Goal: Transaction & Acquisition: Purchase product/service

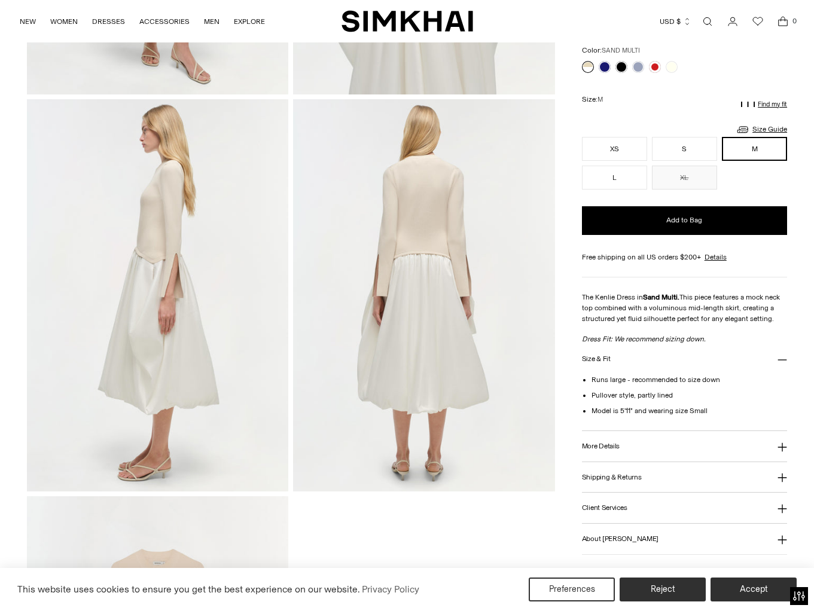
scroll to position [341, 0]
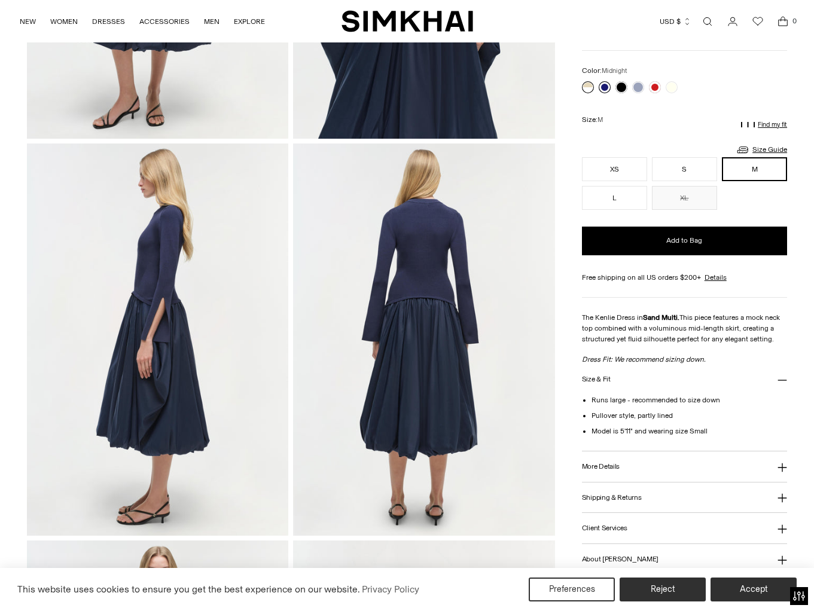
click at [606, 83] on link at bounding box center [605, 87] width 12 height 12
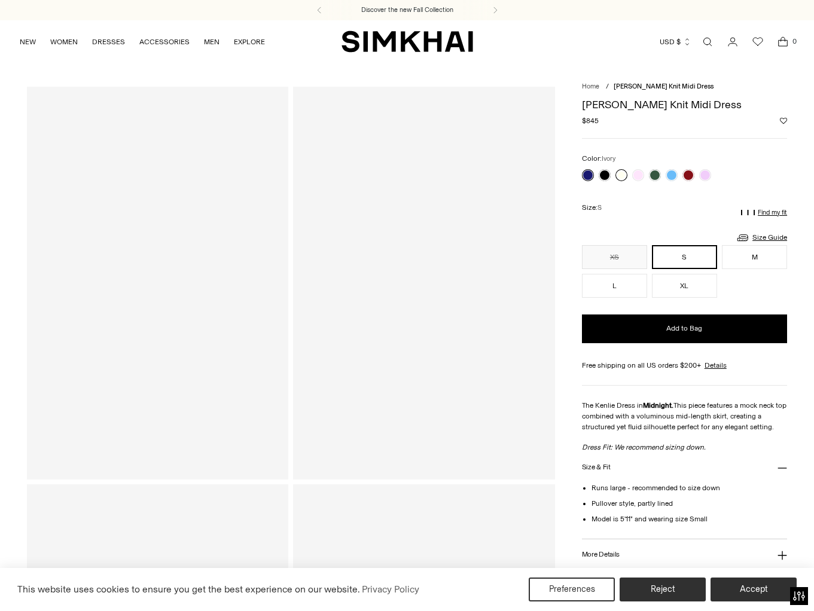
click at [617, 174] on link at bounding box center [621, 175] width 12 height 12
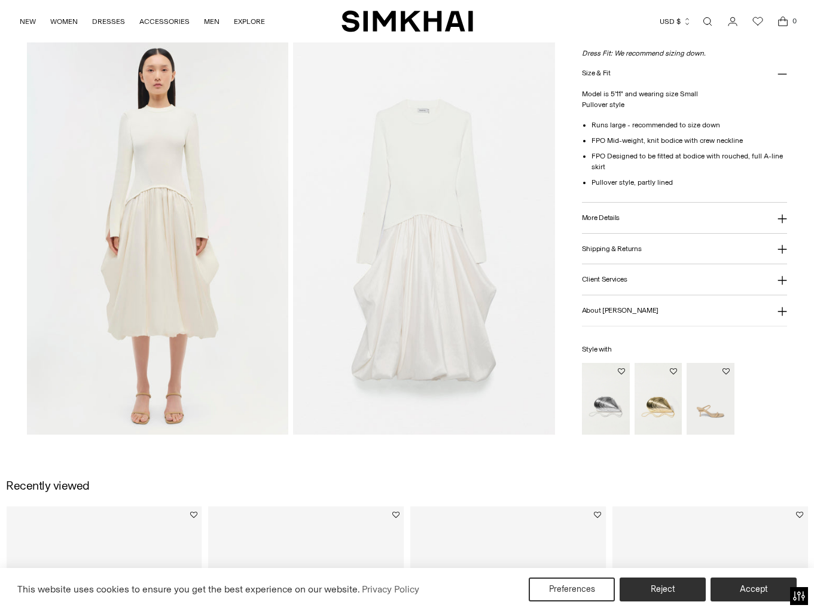
scroll to position [910, 0]
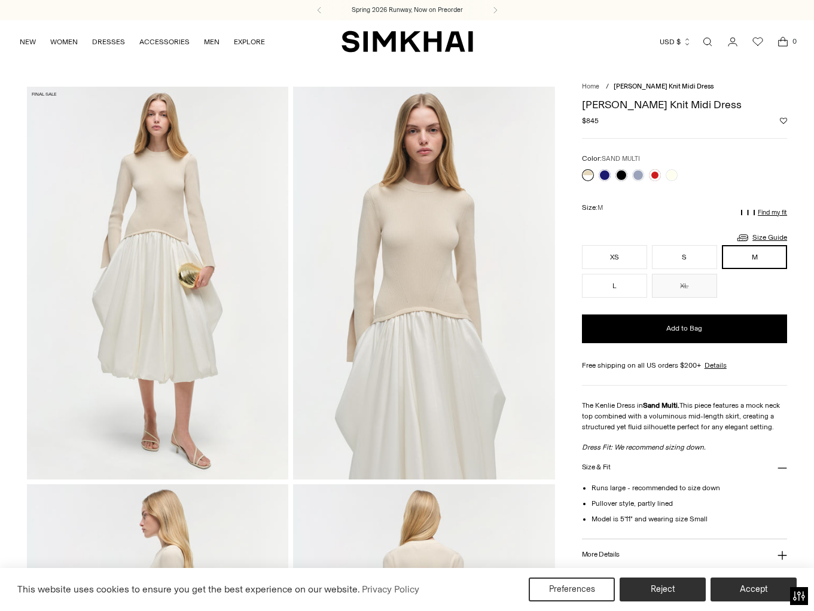
click at [441, 286] on img at bounding box center [423, 283] width 261 height 392
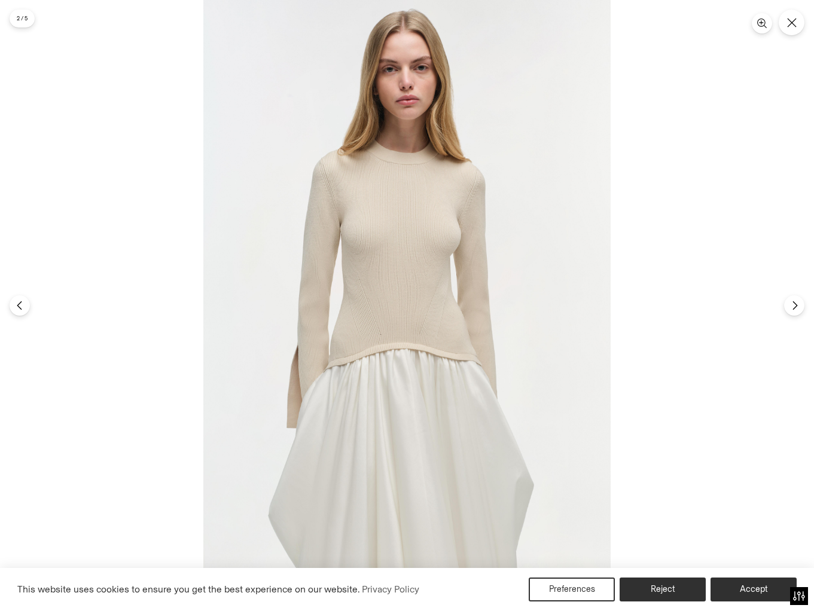
click at [441, 286] on img at bounding box center [406, 305] width 407 height 611
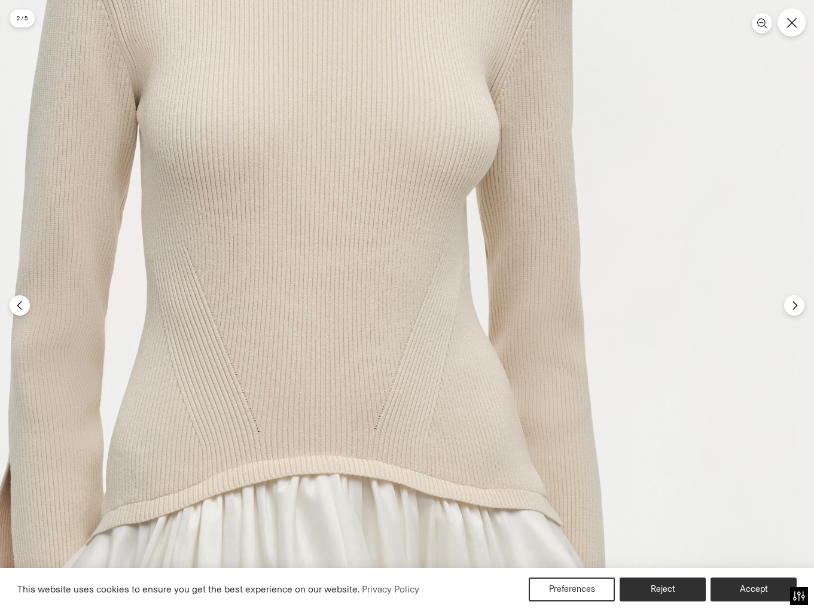
click at [788, 29] on button "Close" at bounding box center [791, 22] width 28 height 28
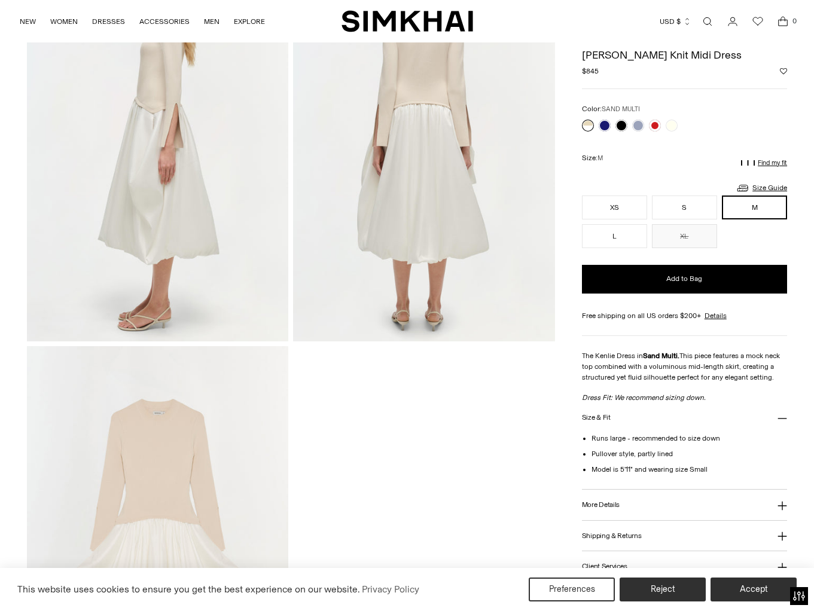
scroll to position [532, 0]
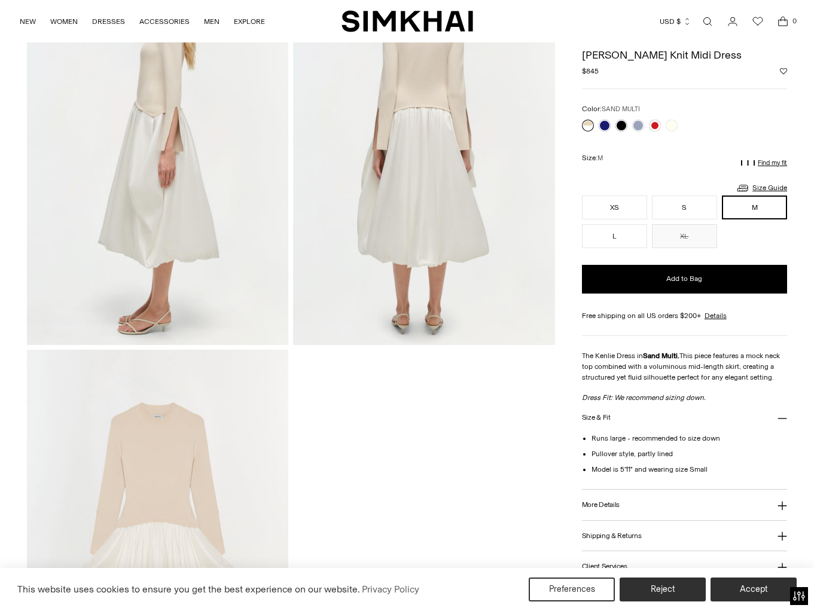
click at [765, 164] on p "Find my fit" at bounding box center [772, 163] width 29 height 7
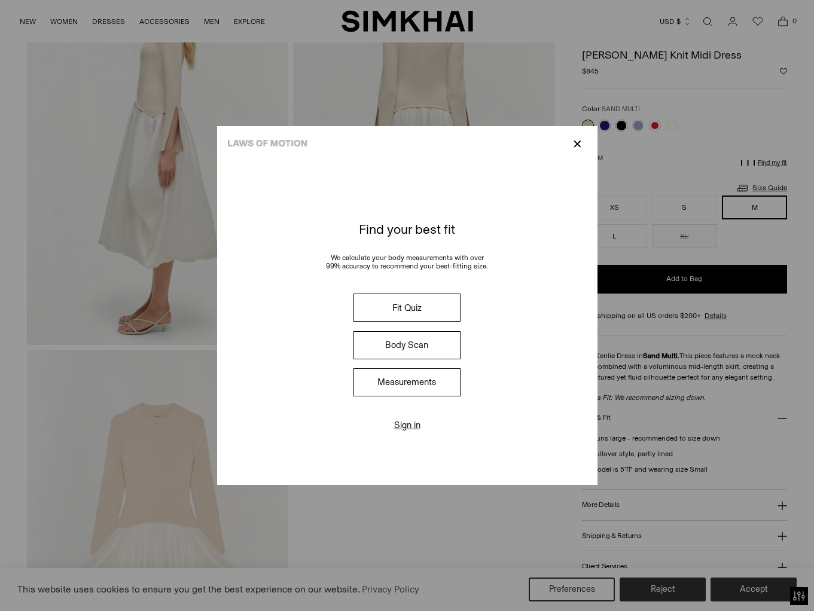
click at [411, 308] on button "Fit Quiz" at bounding box center [406, 308] width 106 height 28
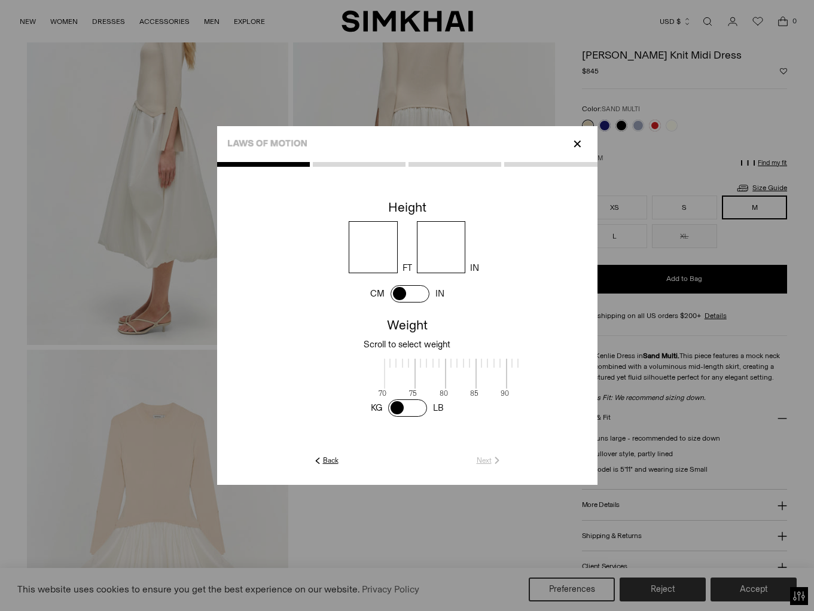
scroll to position [1, 389]
click at [365, 241] on input "number" at bounding box center [373, 247] width 49 height 52
type input "*"
click at [438, 251] on input "number" at bounding box center [441, 247] width 49 height 52
type input "**"
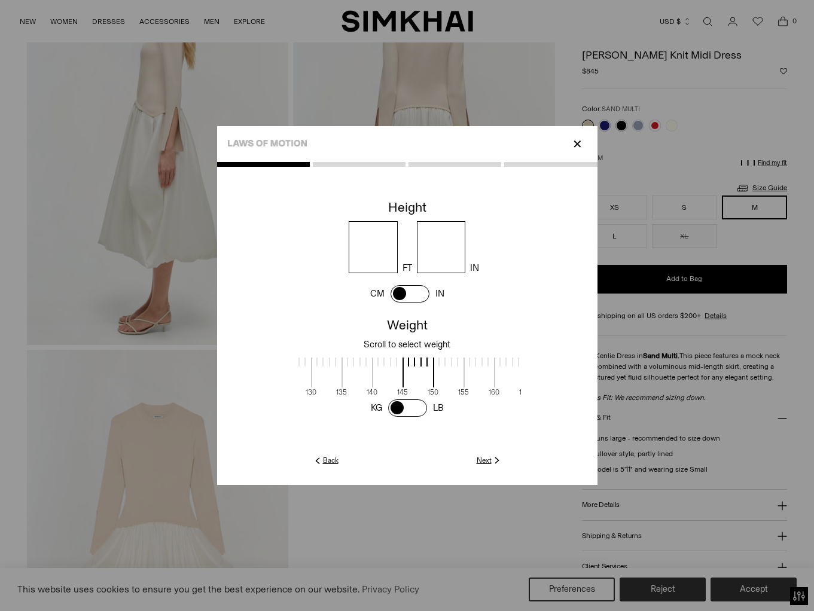
scroll to position [1, 440]
drag, startPoint x: 420, startPoint y: 378, endPoint x: 370, endPoint y: 374, distance: 51.0
click at [370, 374] on span at bounding box center [357, 373] width 32 height 30
click at [481, 465] on link "Next" at bounding box center [490, 460] width 26 height 11
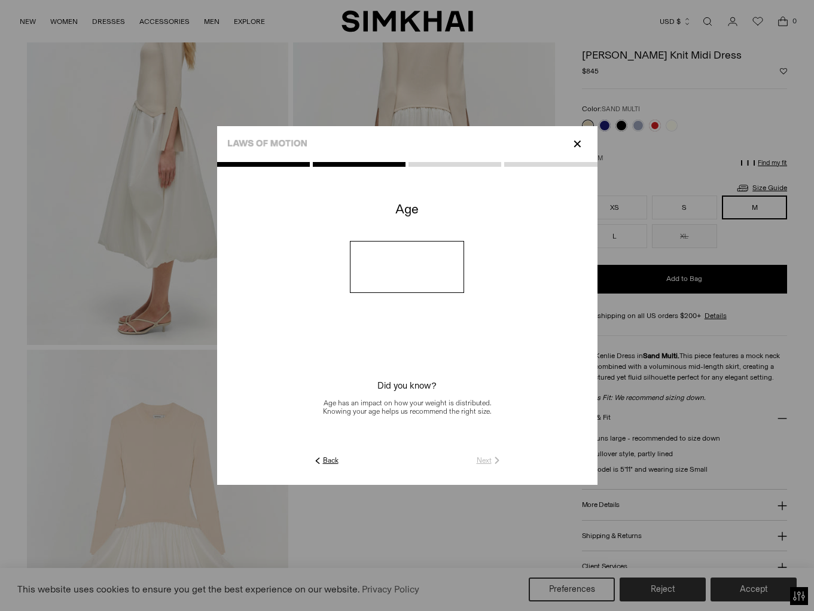
click at [404, 261] on input "number" at bounding box center [407, 267] width 114 height 52
type input "**"
click at [483, 454] on div at bounding box center [407, 314] width 380 height 304
click at [487, 462] on link "Next" at bounding box center [490, 460] width 26 height 11
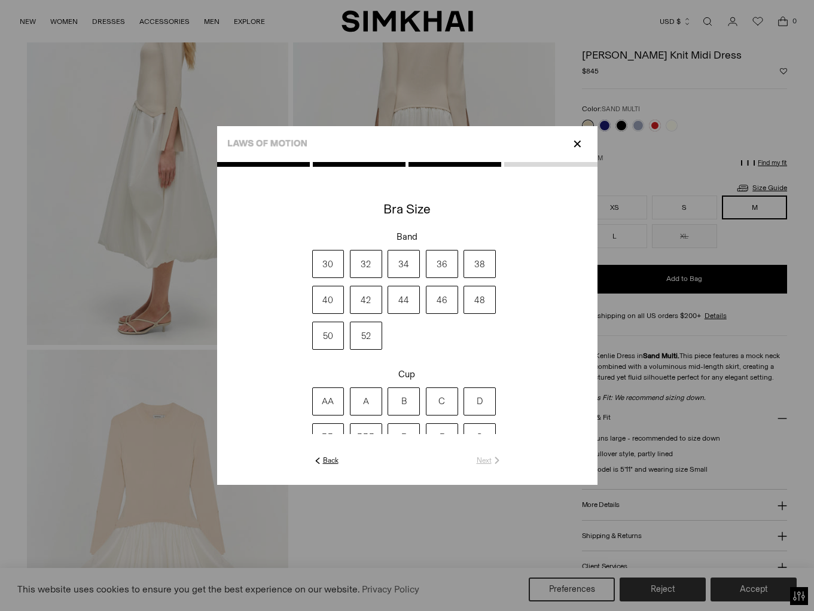
click at [411, 264] on label "34" at bounding box center [404, 264] width 32 height 28
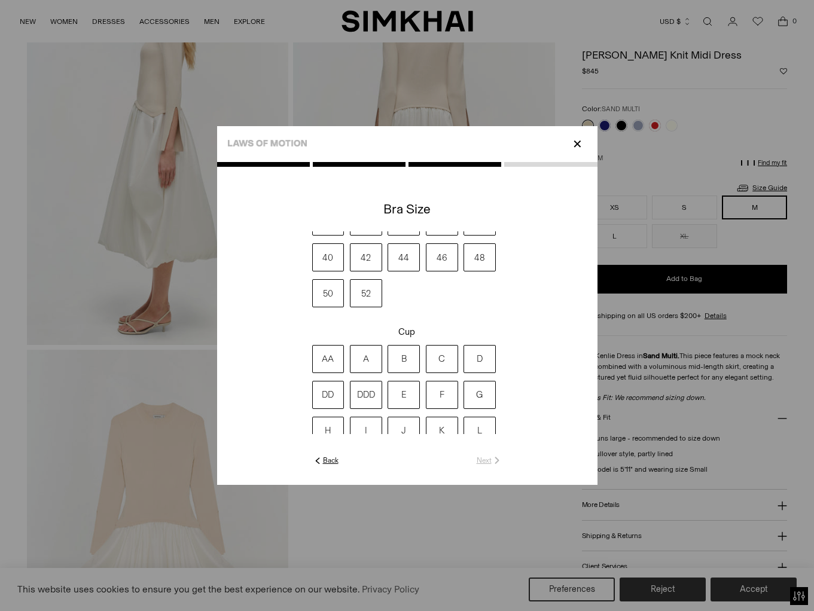
scroll to position [45, 0]
click at [408, 356] on label "B" at bounding box center [404, 357] width 32 height 28
click at [487, 458] on link "Next" at bounding box center [490, 460] width 26 height 11
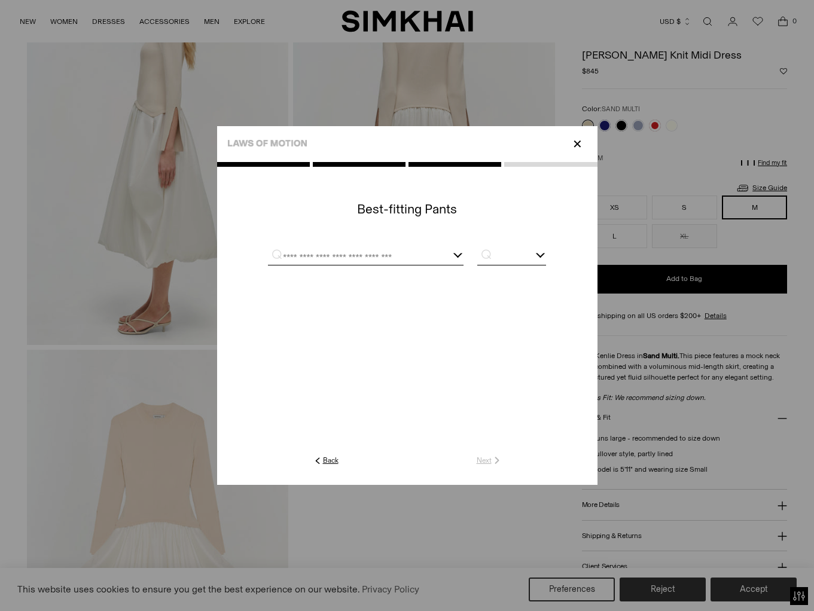
click at [398, 253] on input "text" at bounding box center [351, 257] width 166 height 15
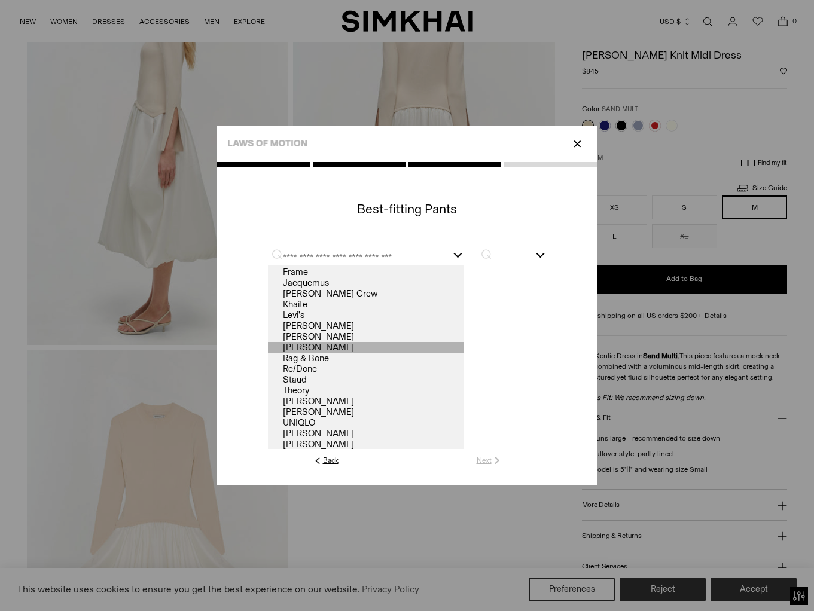
scroll to position [53, 0]
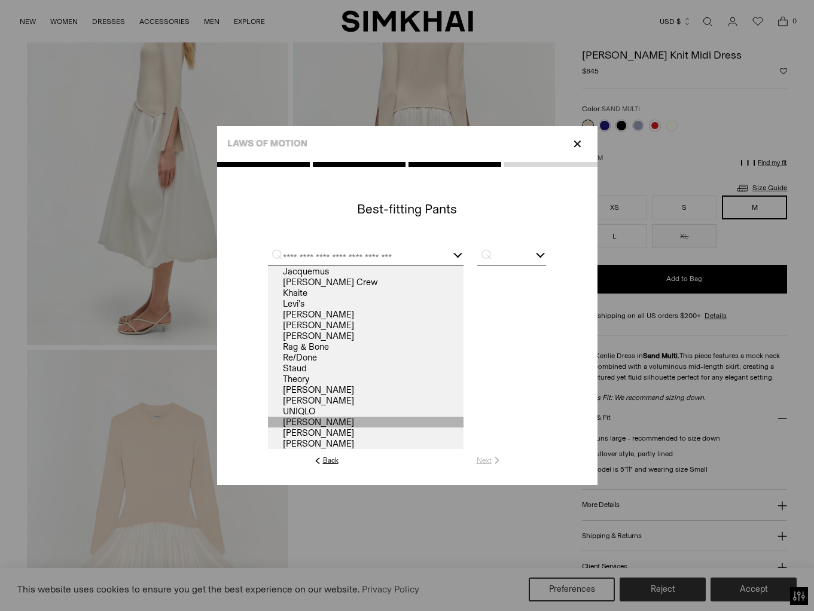
click at [321, 417] on link "Veronica Beard" at bounding box center [366, 422] width 196 height 11
type input "**********"
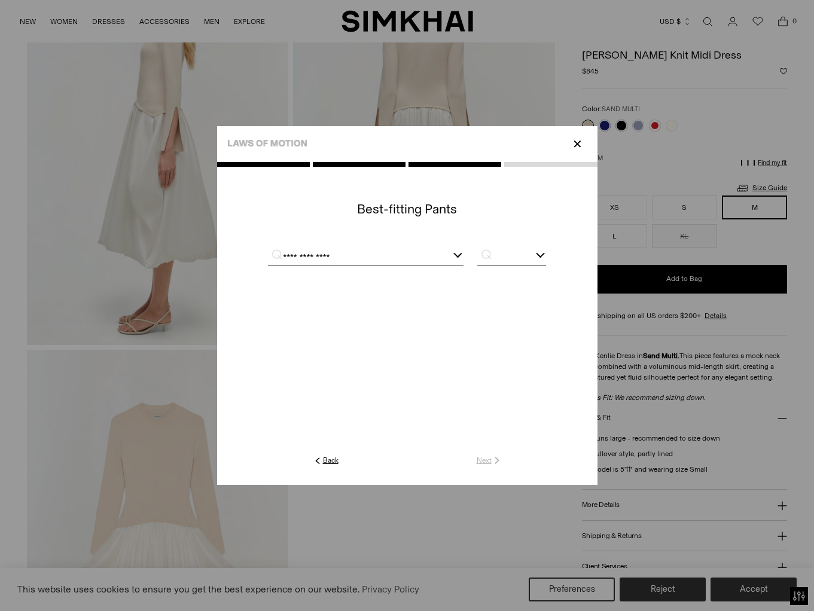
click at [504, 248] on div at bounding box center [406, 256] width 277 height 30
click at [504, 252] on input "text" at bounding box center [511, 257] width 68 height 15
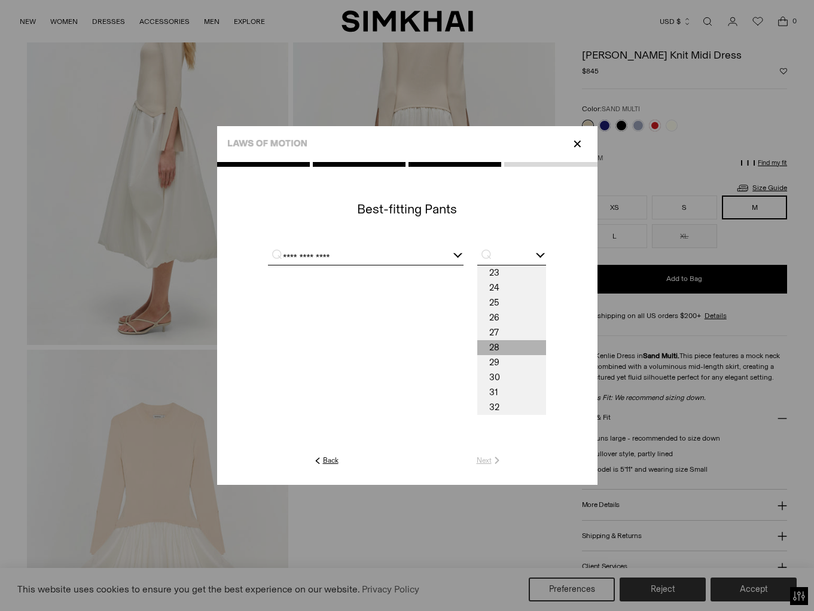
click at [501, 346] on span "28" at bounding box center [511, 347] width 68 height 15
type input "**"
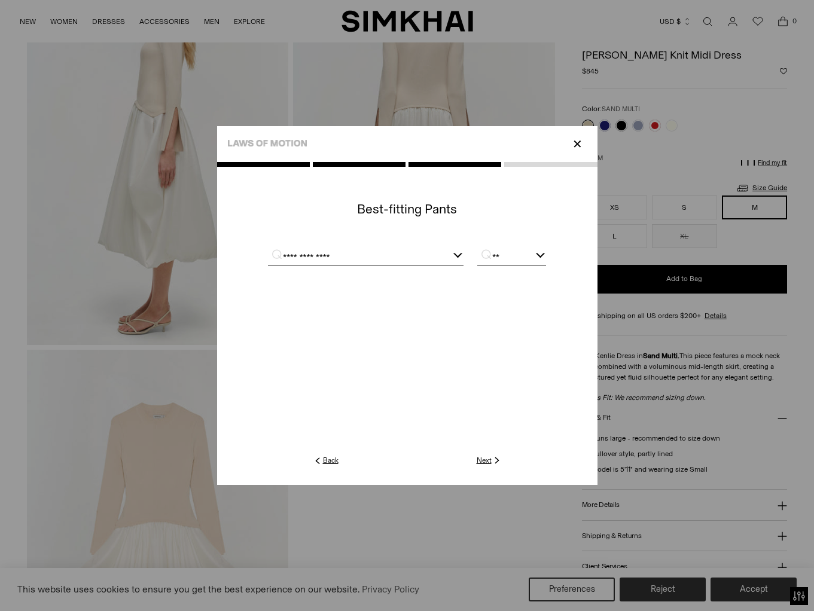
click at [390, 263] on input "**********" at bounding box center [351, 257] width 166 height 15
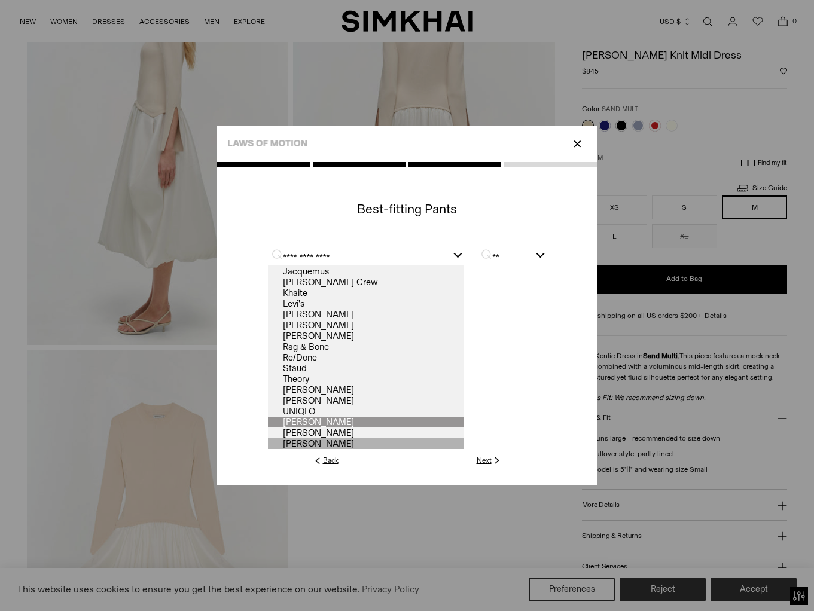
click at [330, 443] on link "Zimmermann" at bounding box center [366, 443] width 196 height 11
type input "**********"
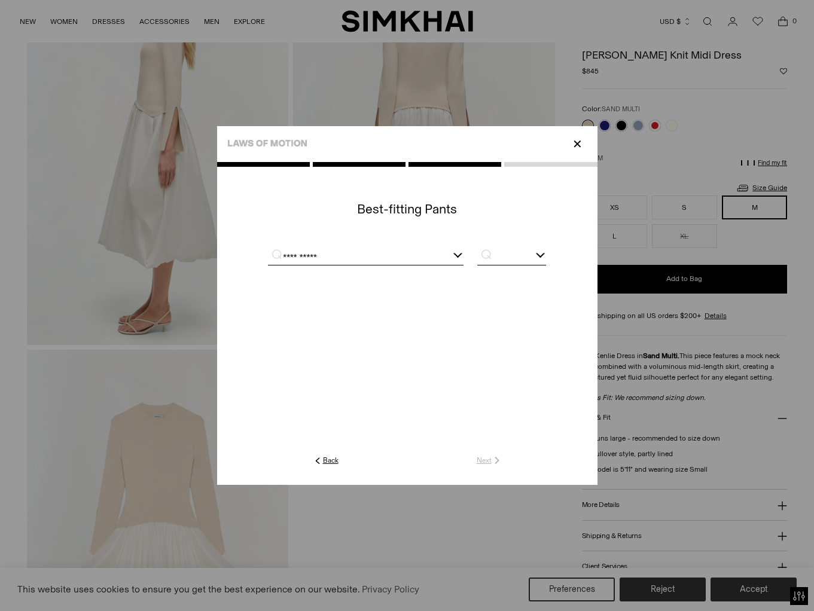
click at [438, 257] on div "**********" at bounding box center [366, 257] width 196 height 15
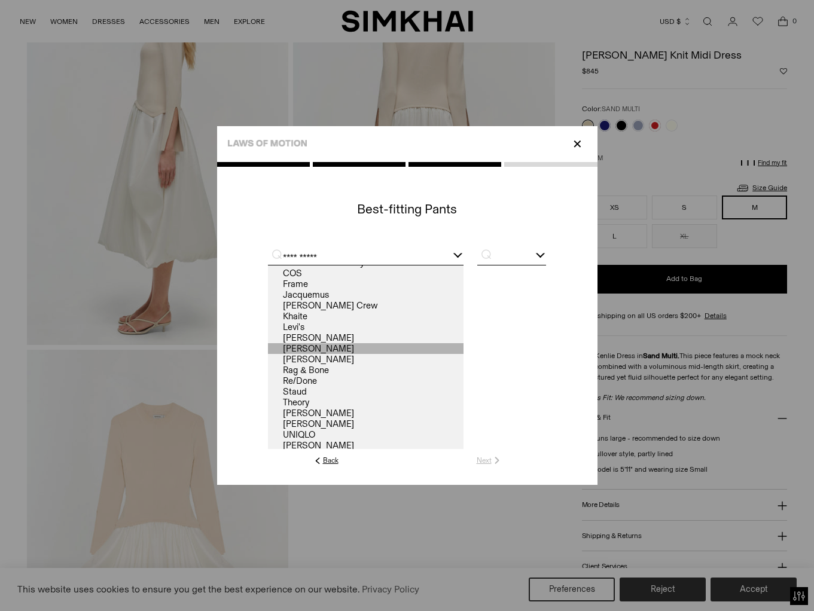
scroll to position [0, 0]
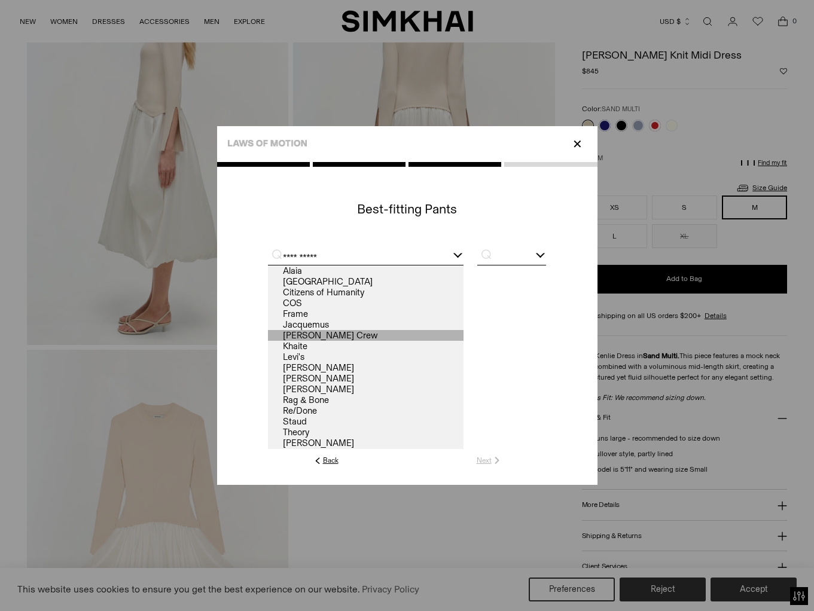
click at [339, 333] on link "J. Crew" at bounding box center [366, 335] width 196 height 11
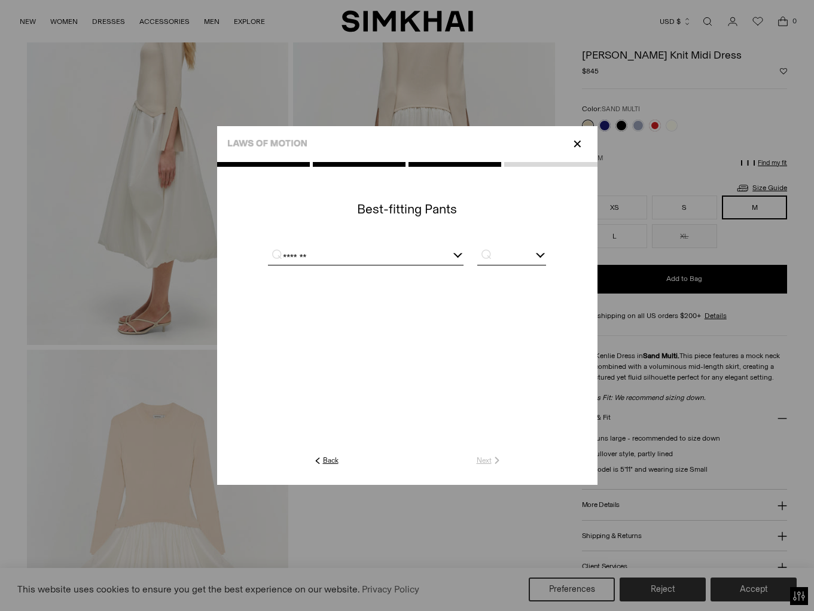
click at [407, 268] on div at bounding box center [406, 256] width 277 height 30
click at [408, 256] on input "*******" at bounding box center [351, 257] width 166 height 15
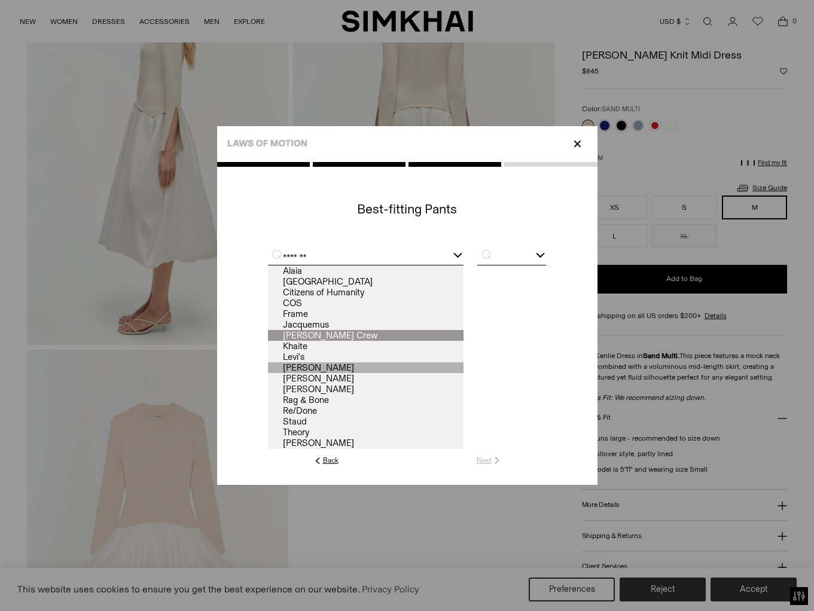
scroll to position [53, 0]
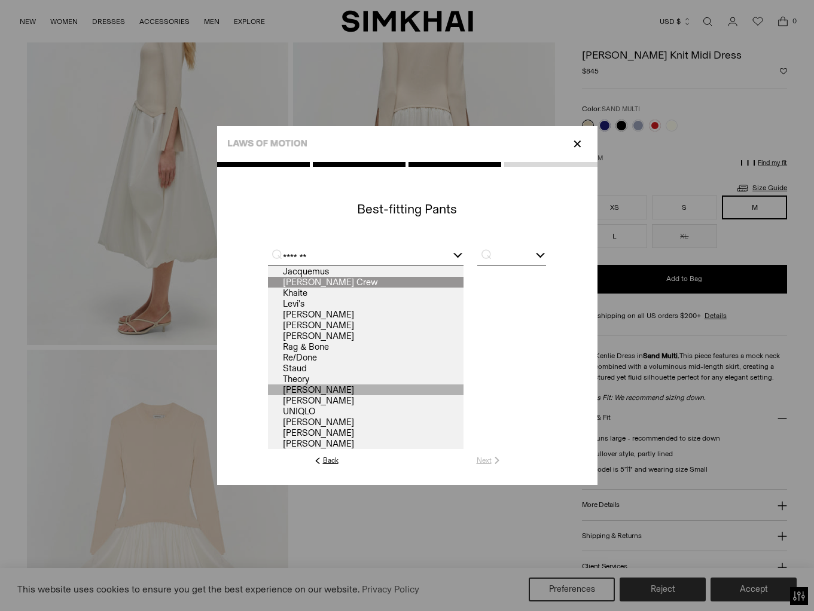
click at [361, 390] on link "Tory Burch" at bounding box center [366, 390] width 196 height 11
type input "**********"
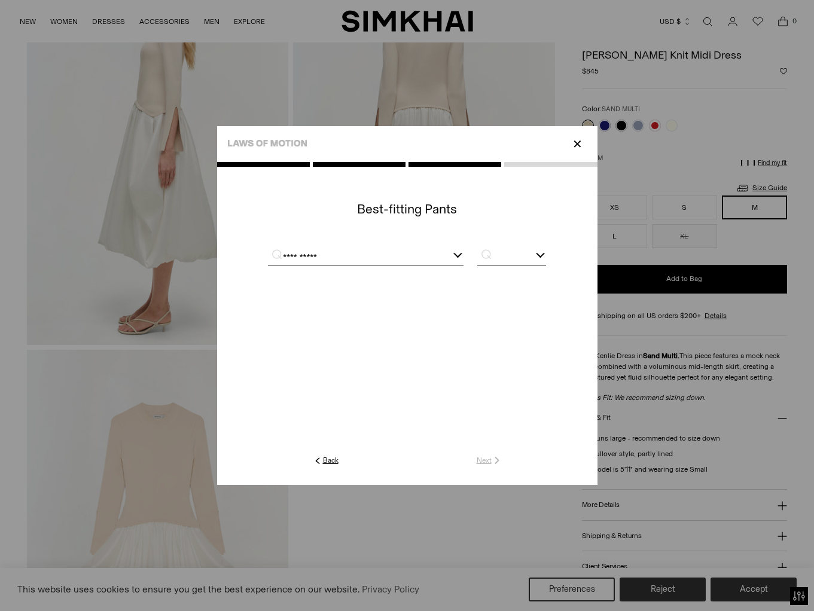
click at [508, 248] on div at bounding box center [406, 256] width 277 height 30
click at [505, 256] on input "text" at bounding box center [511, 257] width 68 height 15
click at [498, 312] on span "M" at bounding box center [511, 317] width 68 height 15
type input "*"
click at [483, 458] on link "Next" at bounding box center [490, 460] width 26 height 11
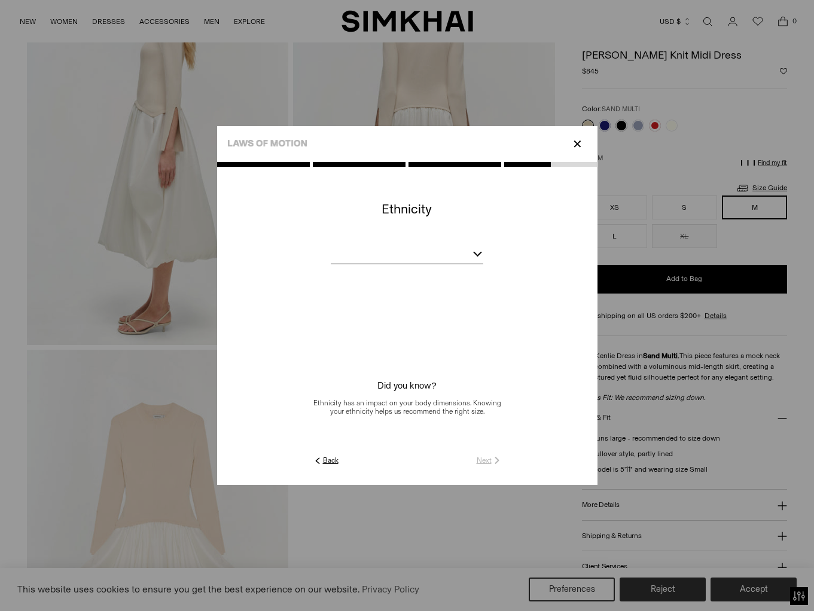
click at [444, 258] on div at bounding box center [407, 256] width 152 height 15
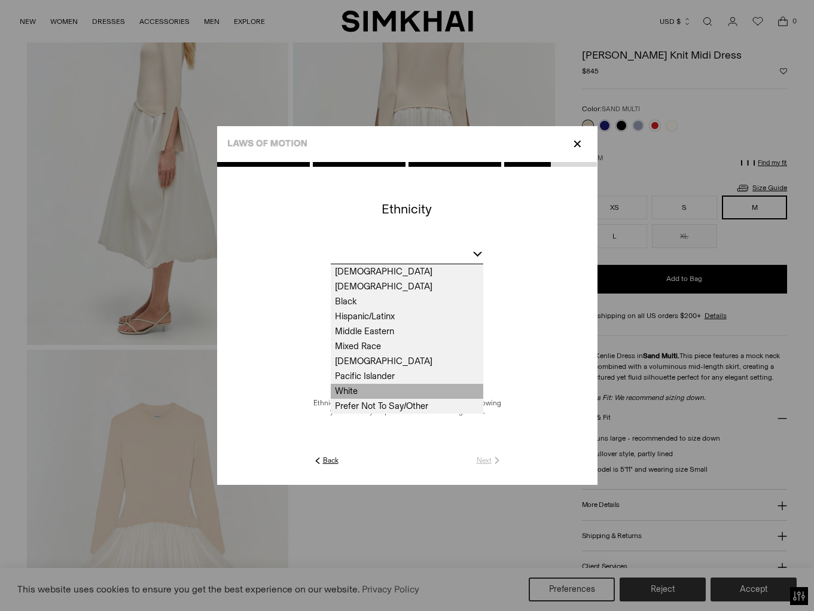
click at [416, 388] on span "White" at bounding box center [407, 391] width 152 height 15
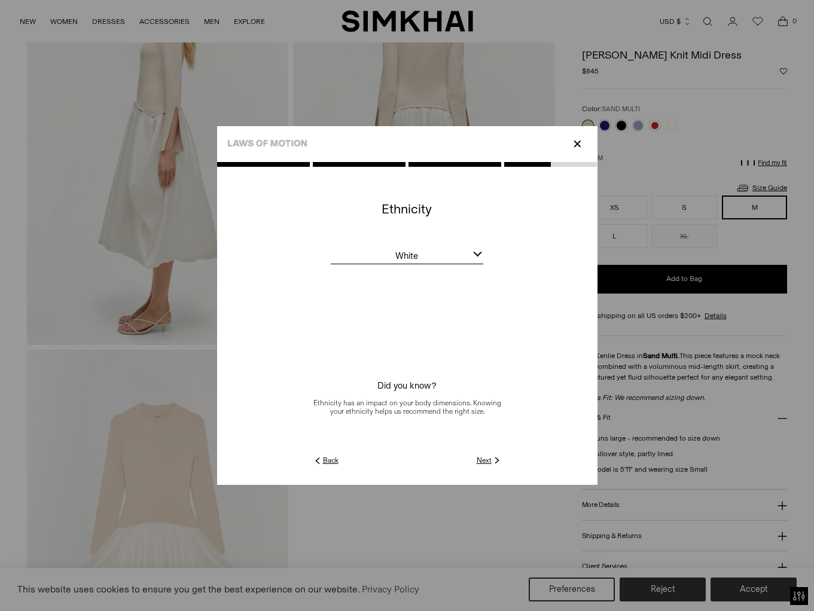
click at [489, 458] on link "Next" at bounding box center [490, 460] width 26 height 11
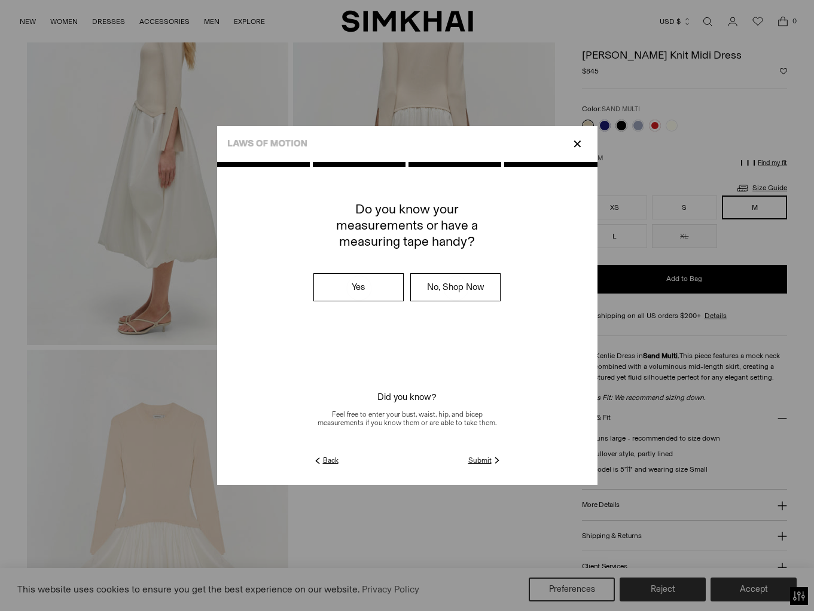
click at [483, 457] on link "Submit" at bounding box center [485, 460] width 34 height 11
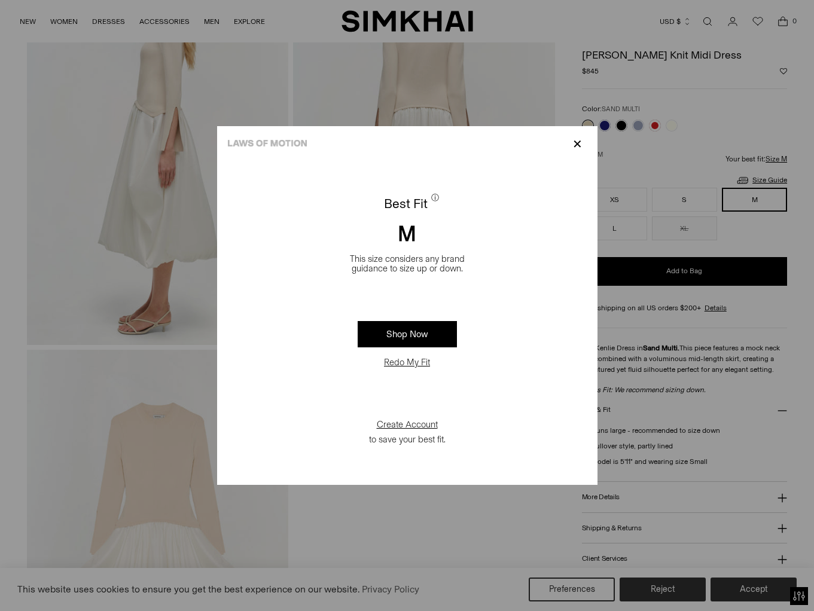
click at [580, 150] on p "✕" at bounding box center [577, 144] width 16 height 20
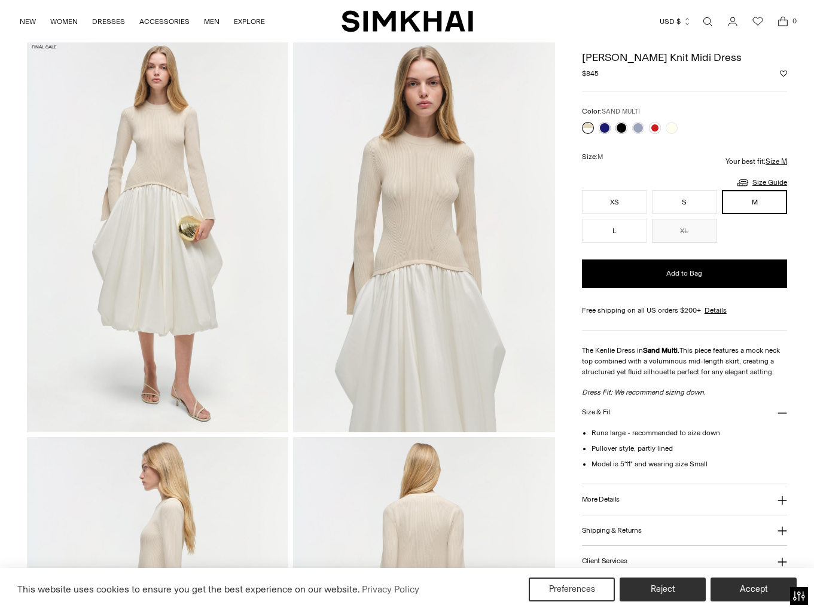
scroll to position [47, 0]
drag, startPoint x: 722, startPoint y: 58, endPoint x: 582, endPoint y: 59, distance: 139.3
click at [582, 59] on h1 "[PERSON_NAME] Knit Midi Dress" at bounding box center [684, 58] width 205 height 11
copy h1 "[PERSON_NAME] Knit Midi Dress"
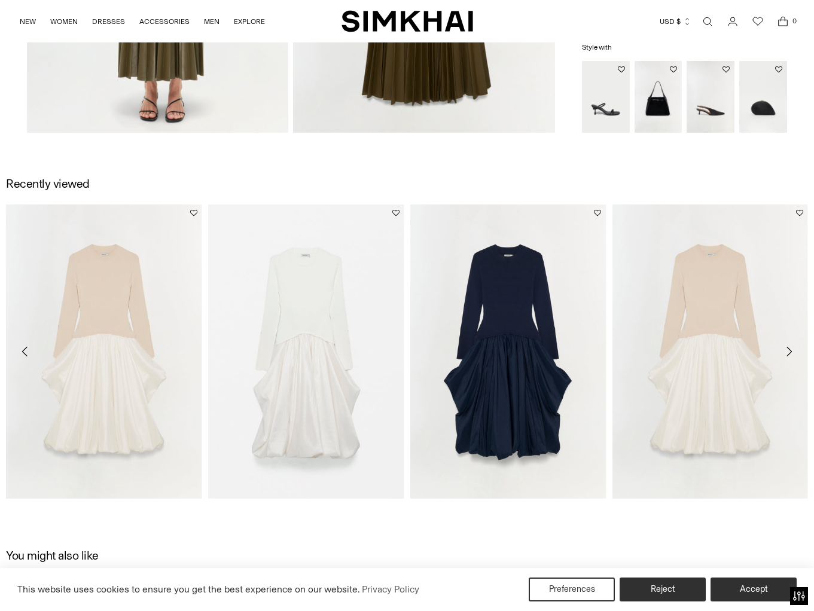
scroll to position [1188, 0]
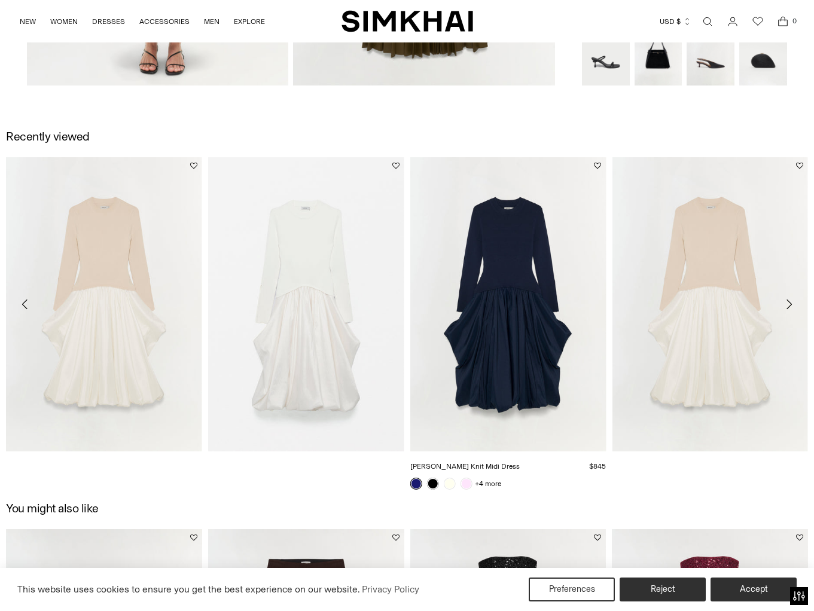
click at [520, 462] on link "[PERSON_NAME] Knit Midi Dress" at bounding box center [464, 466] width 109 height 8
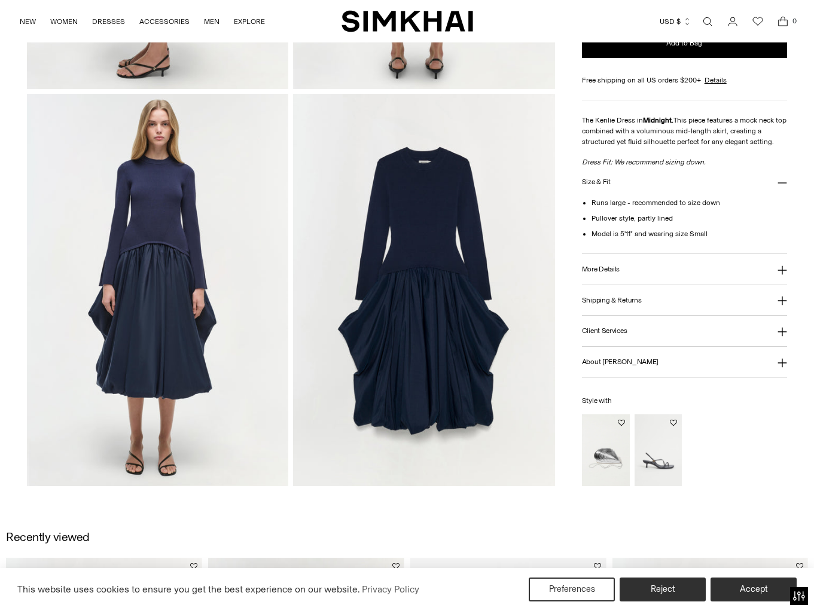
scroll to position [1116, 0]
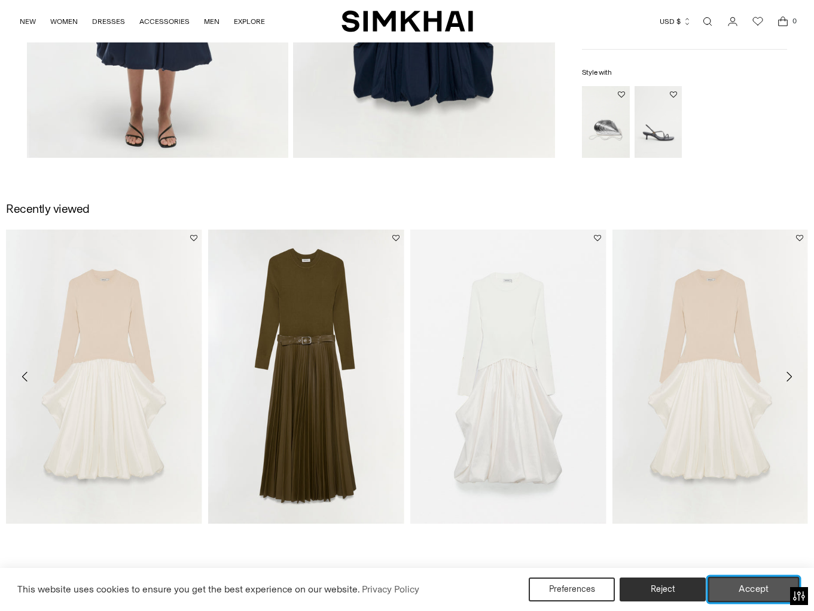
click at [737, 583] on button "Accept" at bounding box center [753, 589] width 91 height 25
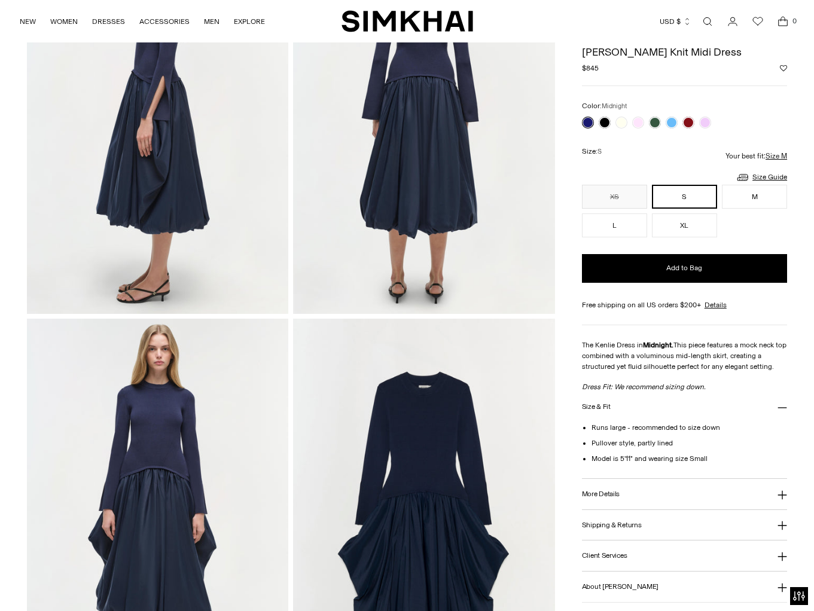
scroll to position [0, 0]
